Goal: Navigation & Orientation: Find specific page/section

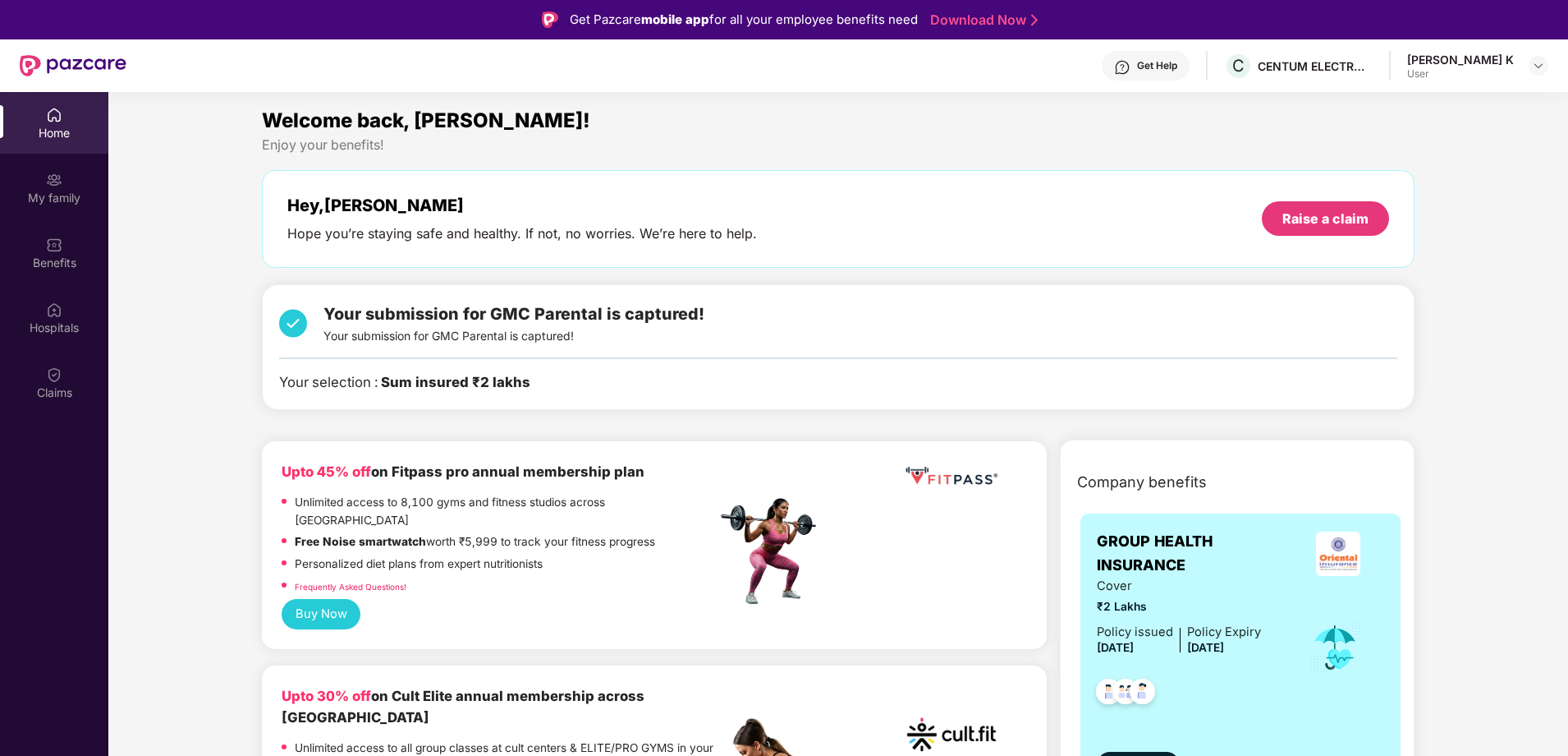
scroll to position [92, 0]
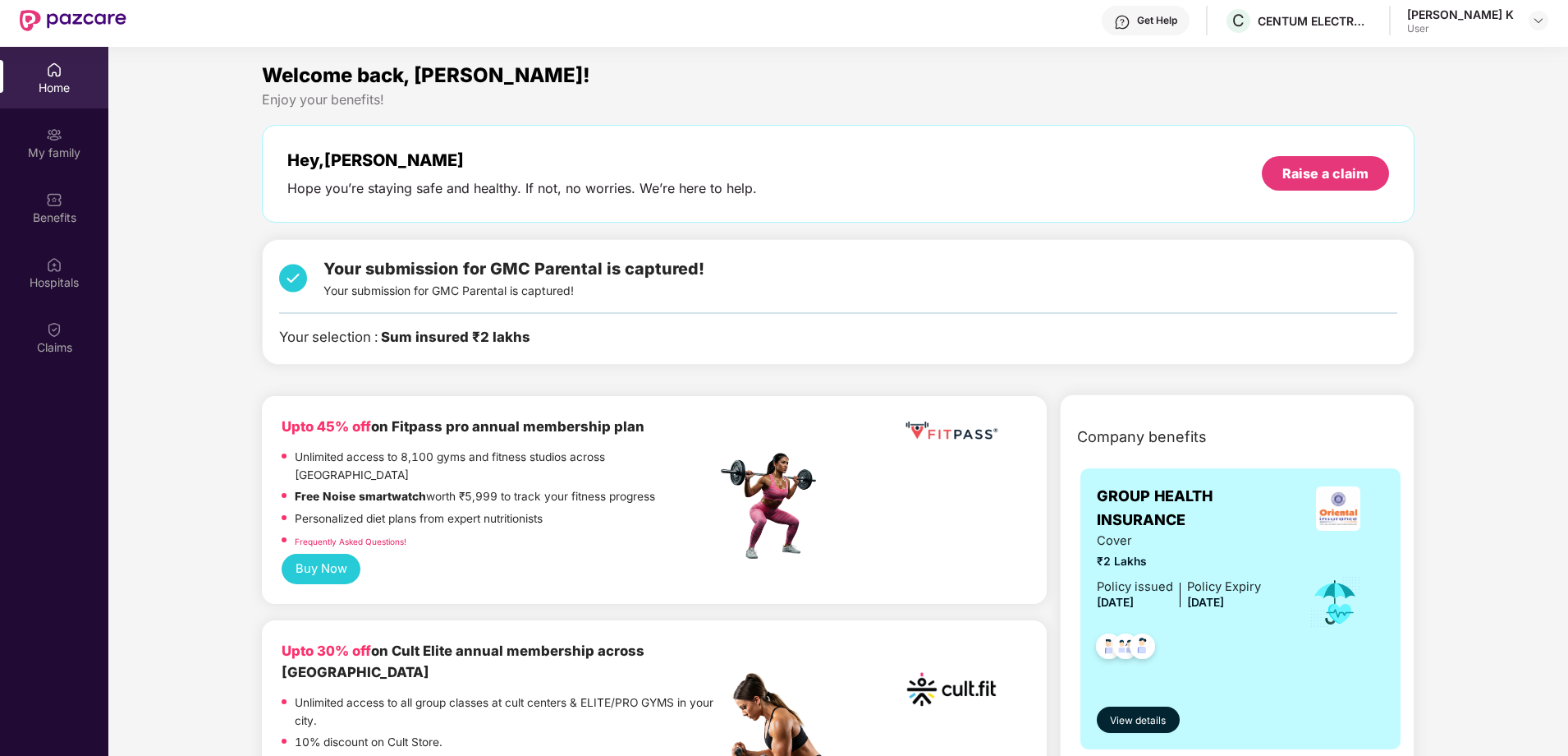
scroll to position [0, 0]
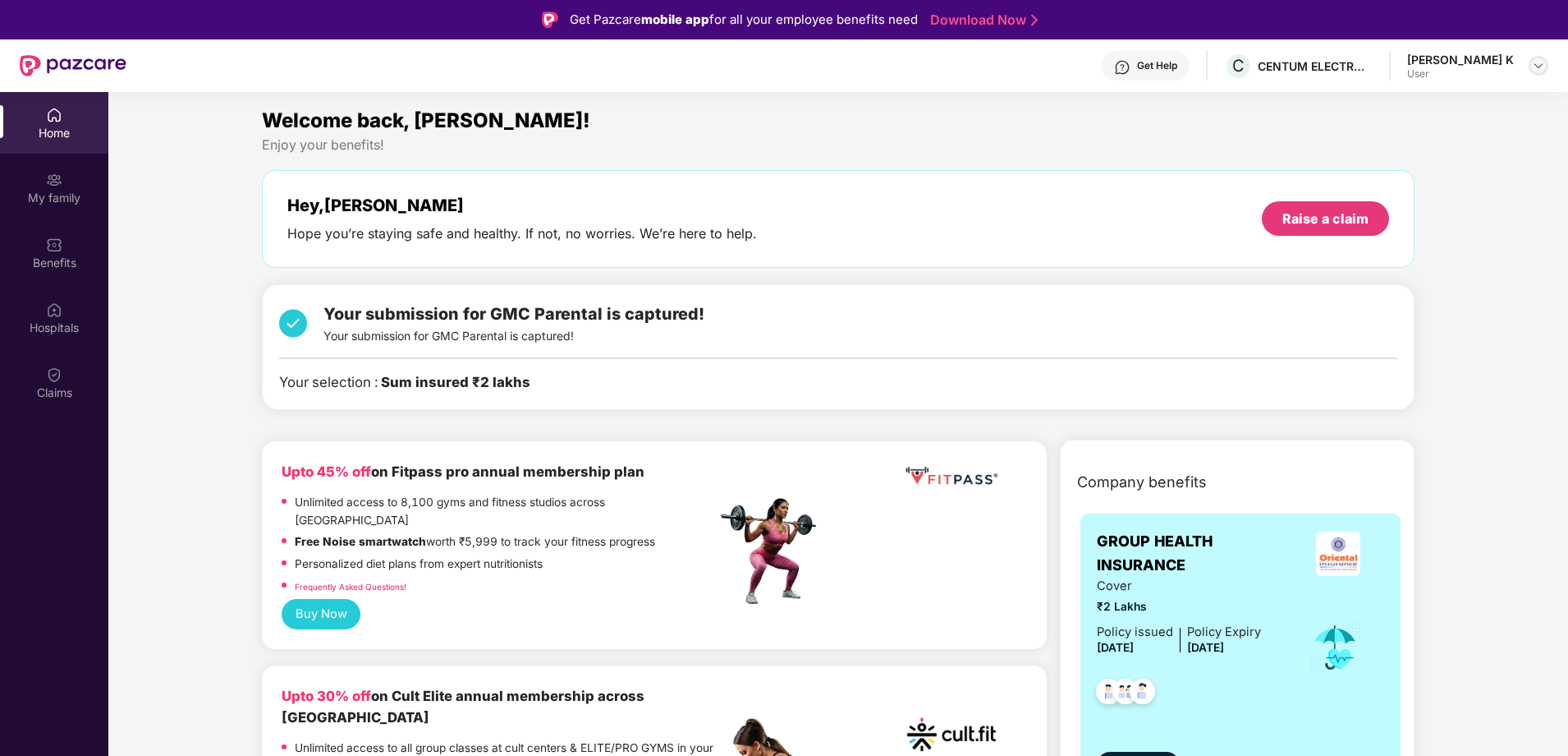
click at [1532, 59] on img at bounding box center [1538, 65] width 13 height 13
click at [1136, 137] on div "Enjoy your benefits!" at bounding box center [837, 145] width 1152 height 17
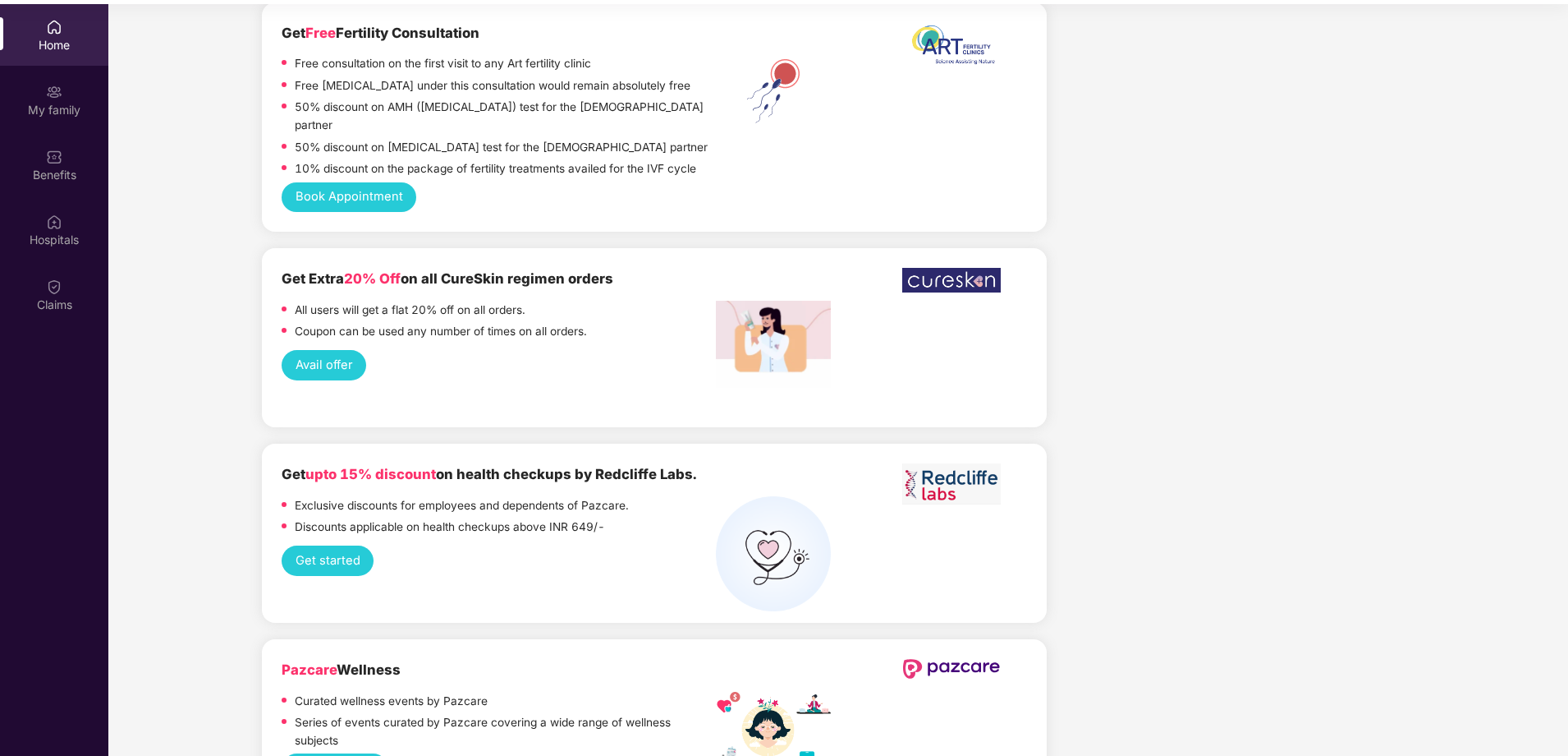
scroll to position [92, 0]
